Goal: Use online tool/utility: Utilize a website feature to perform a specific function

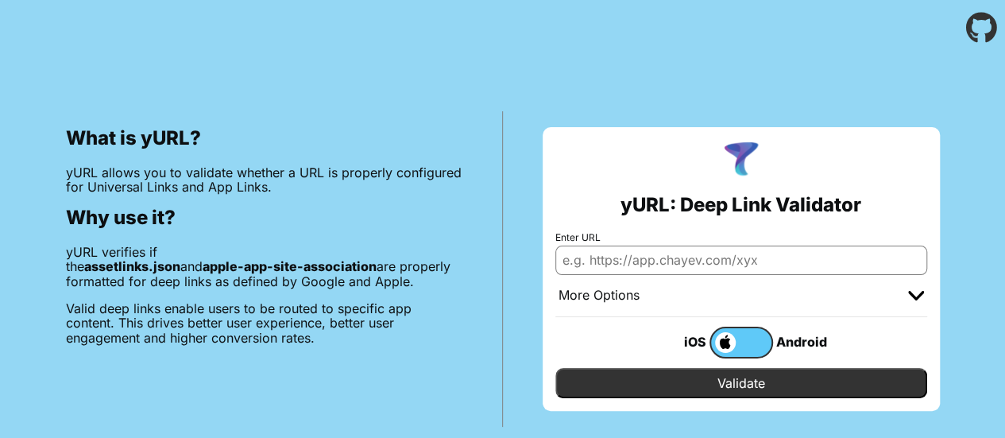
click at [595, 252] on input "Enter URL" at bounding box center [742, 260] width 372 height 29
paste input "[URL][DOMAIN_NAME]"
type input "[URL][DOMAIN_NAME]"
click at [556, 368] on input "Validate" at bounding box center [742, 383] width 372 height 30
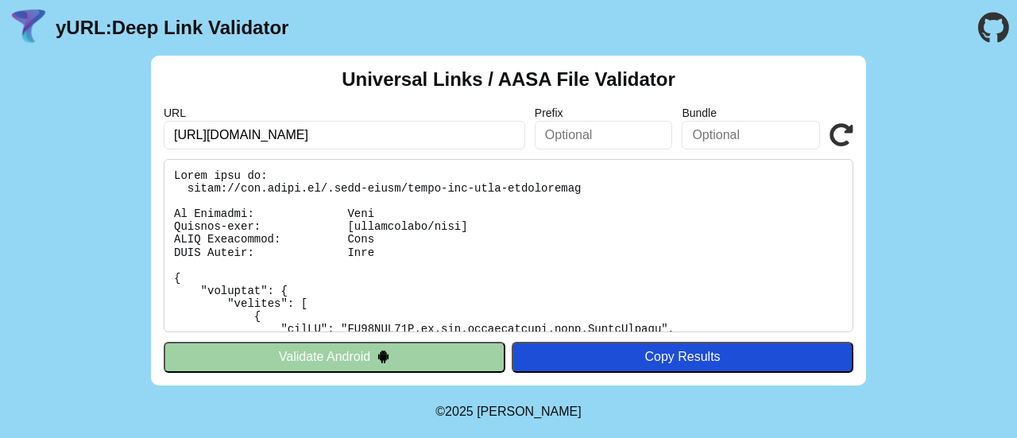
click at [332, 363] on button "Validate Android" at bounding box center [335, 357] width 342 height 30
